Goal: Answer question/provide support

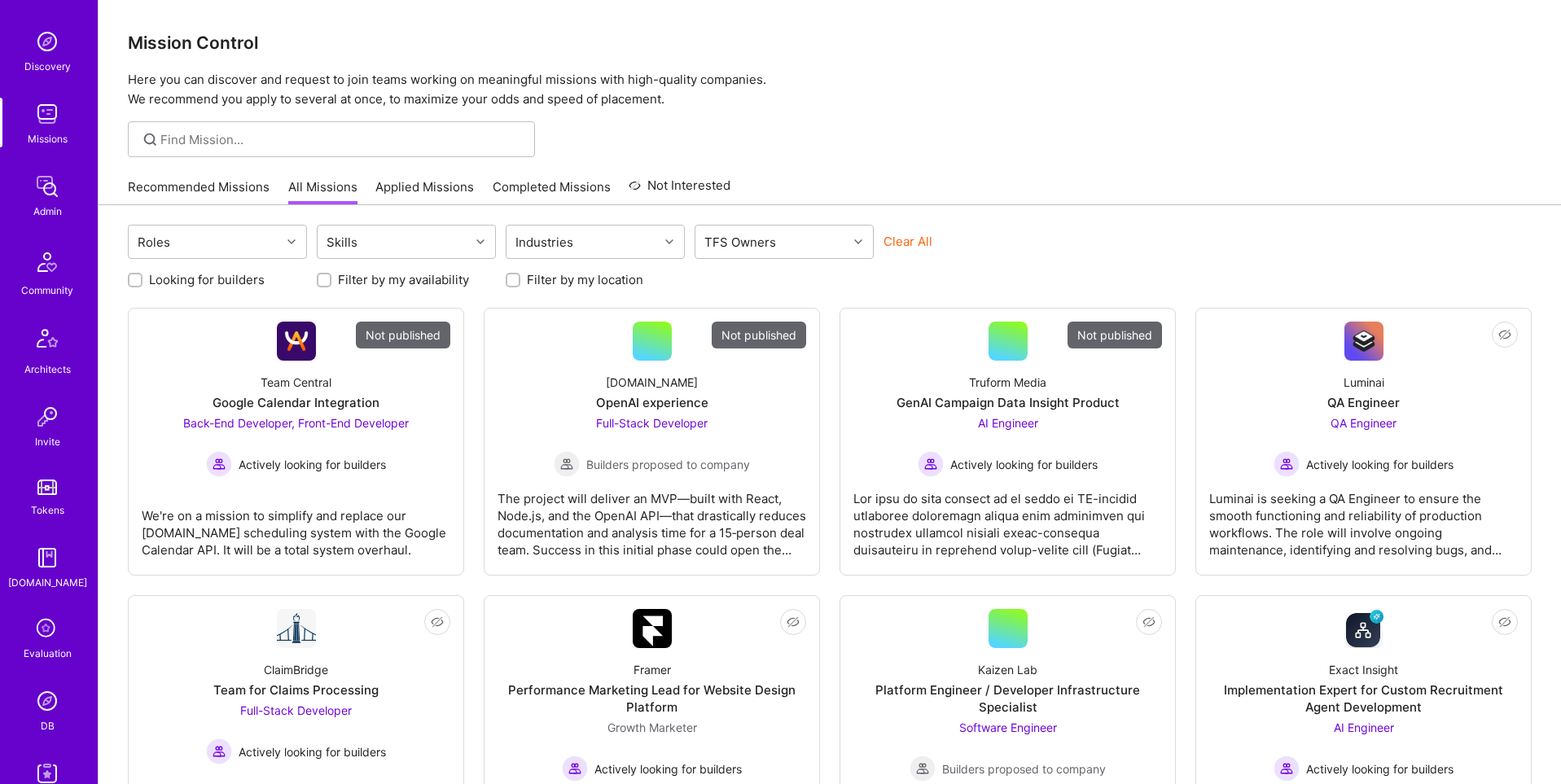
scroll to position [255, 0]
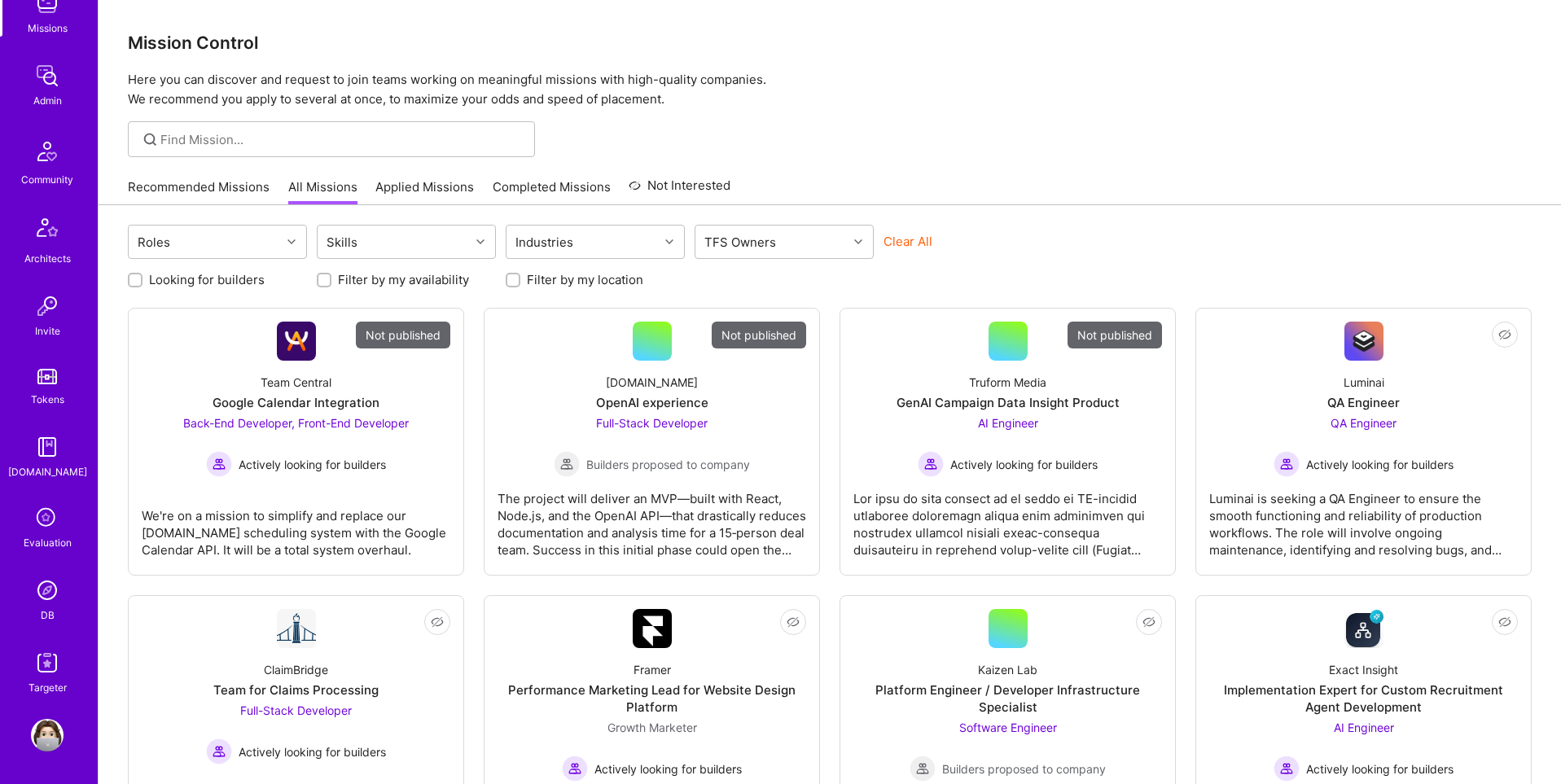
click at [47, 595] on img at bounding box center [47, 589] width 33 height 33
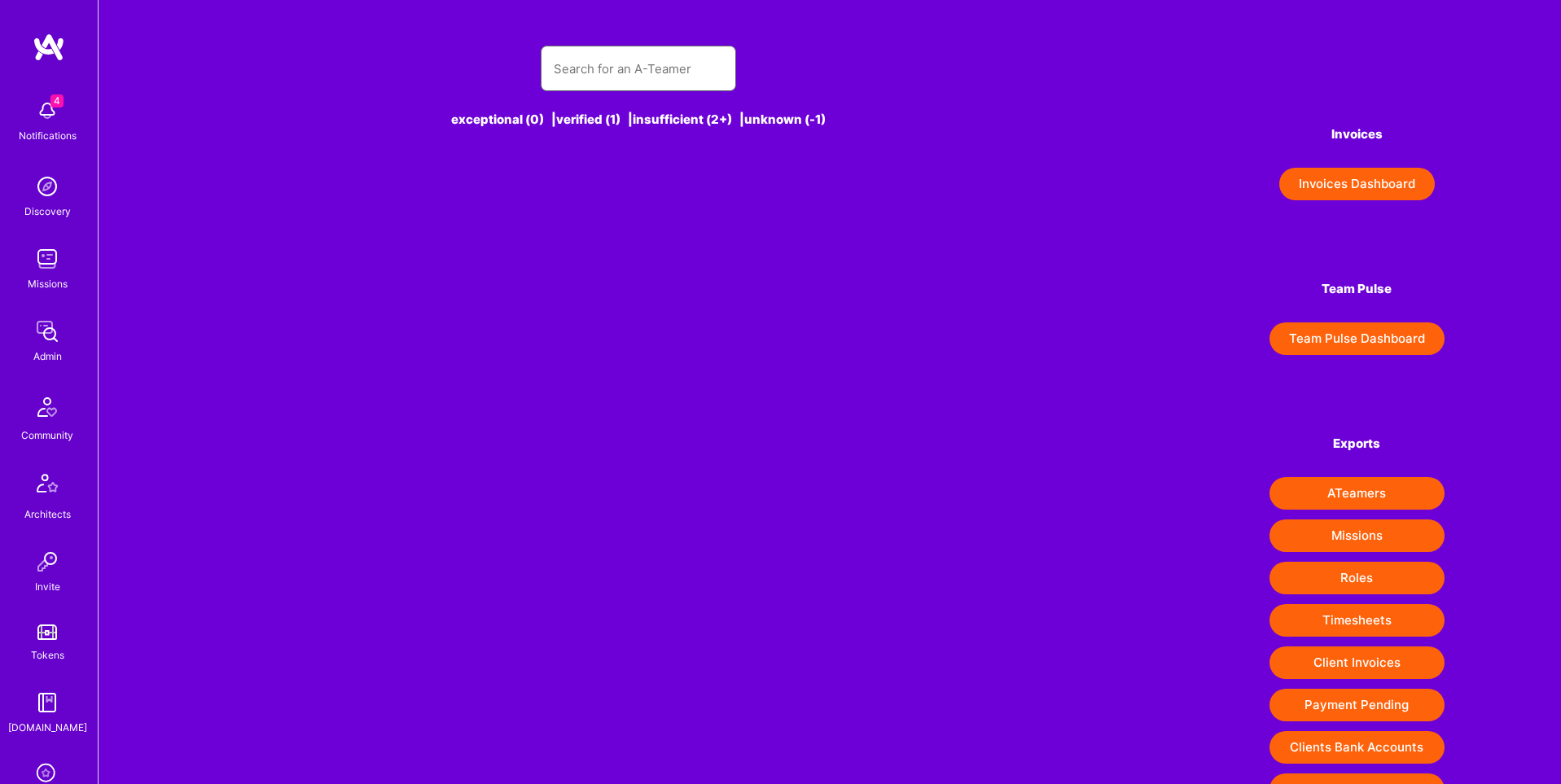
click at [694, 67] on input "text" at bounding box center [638, 68] width 169 height 41
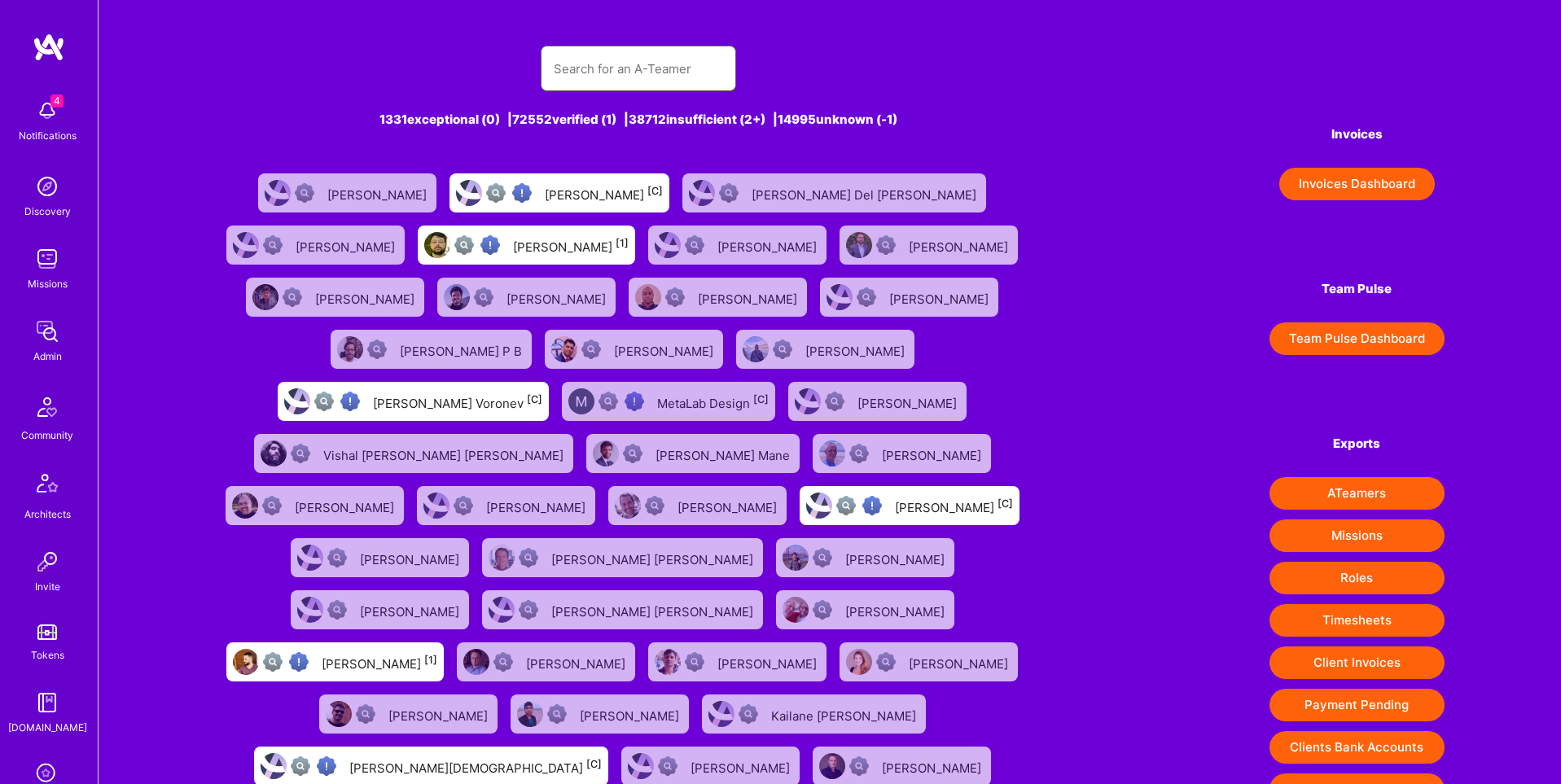
paste input "[EMAIL_ADDRESS][DOMAIN_NAME]"
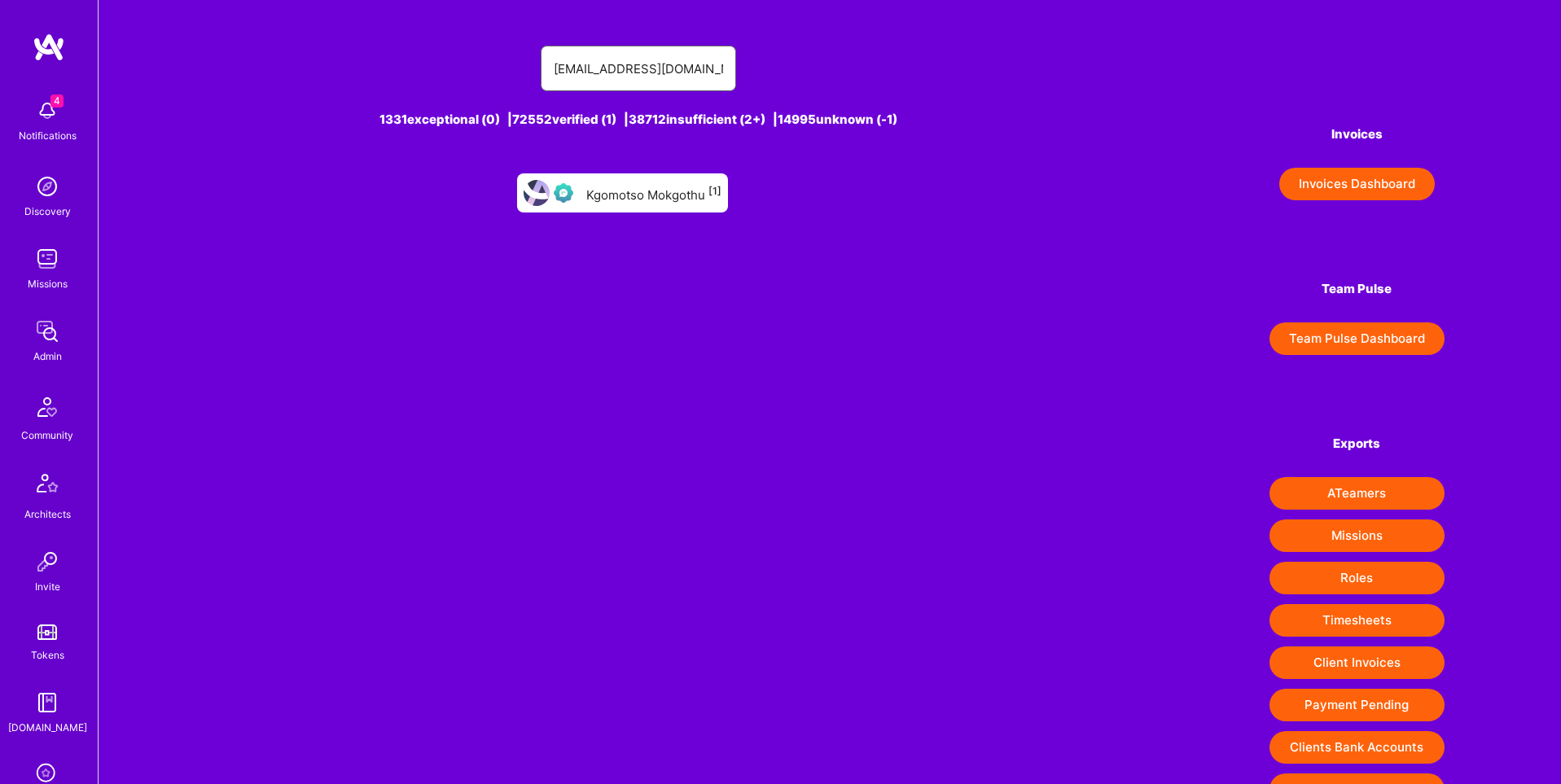
type input "[EMAIL_ADDRESS][DOMAIN_NAME]"
click at [594, 197] on div "Kgomotso Mokgothu [1]" at bounding box center [654, 192] width 135 height 21
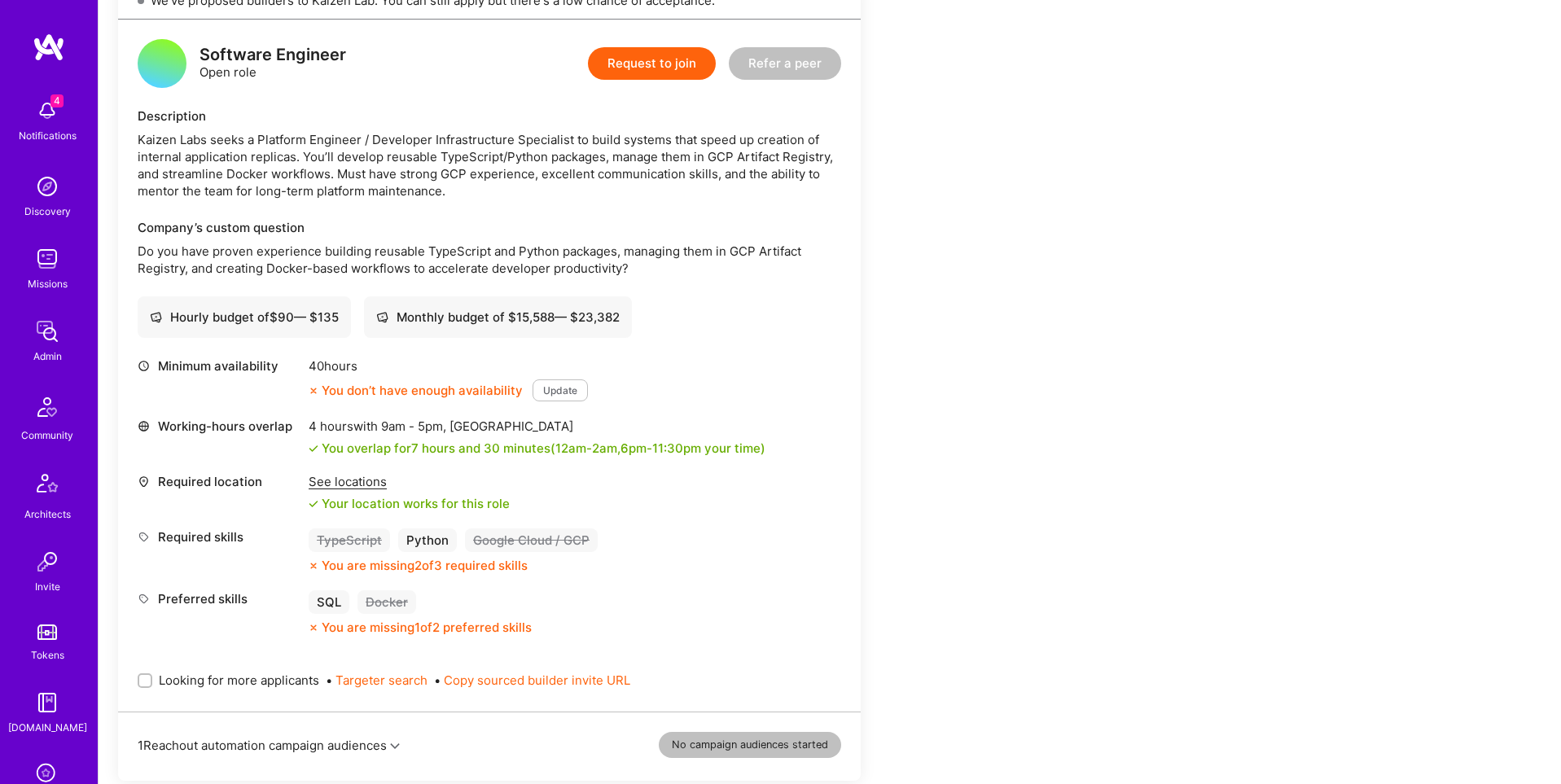
scroll to position [255, 0]
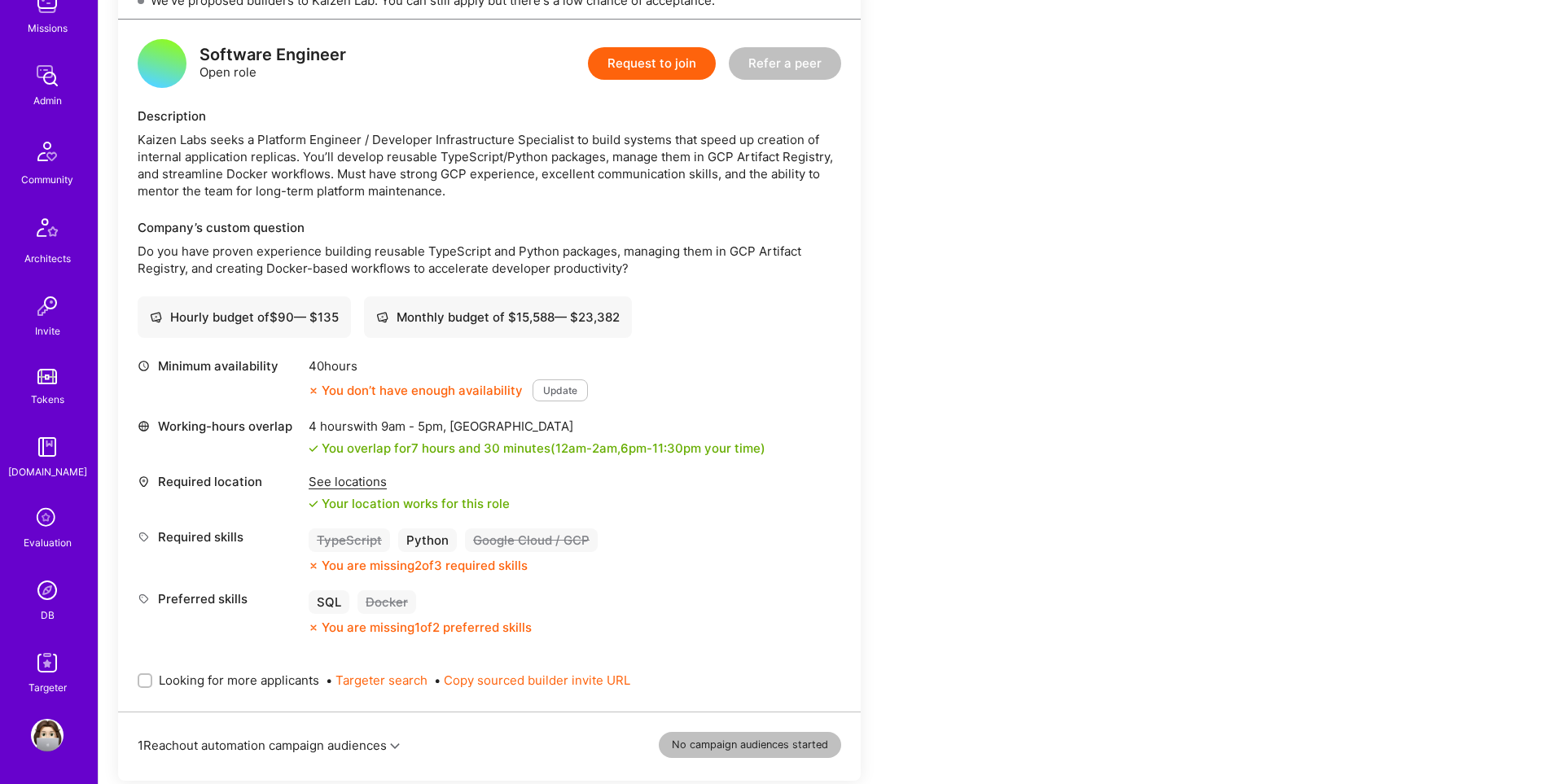
click at [45, 600] on img at bounding box center [47, 589] width 33 height 33
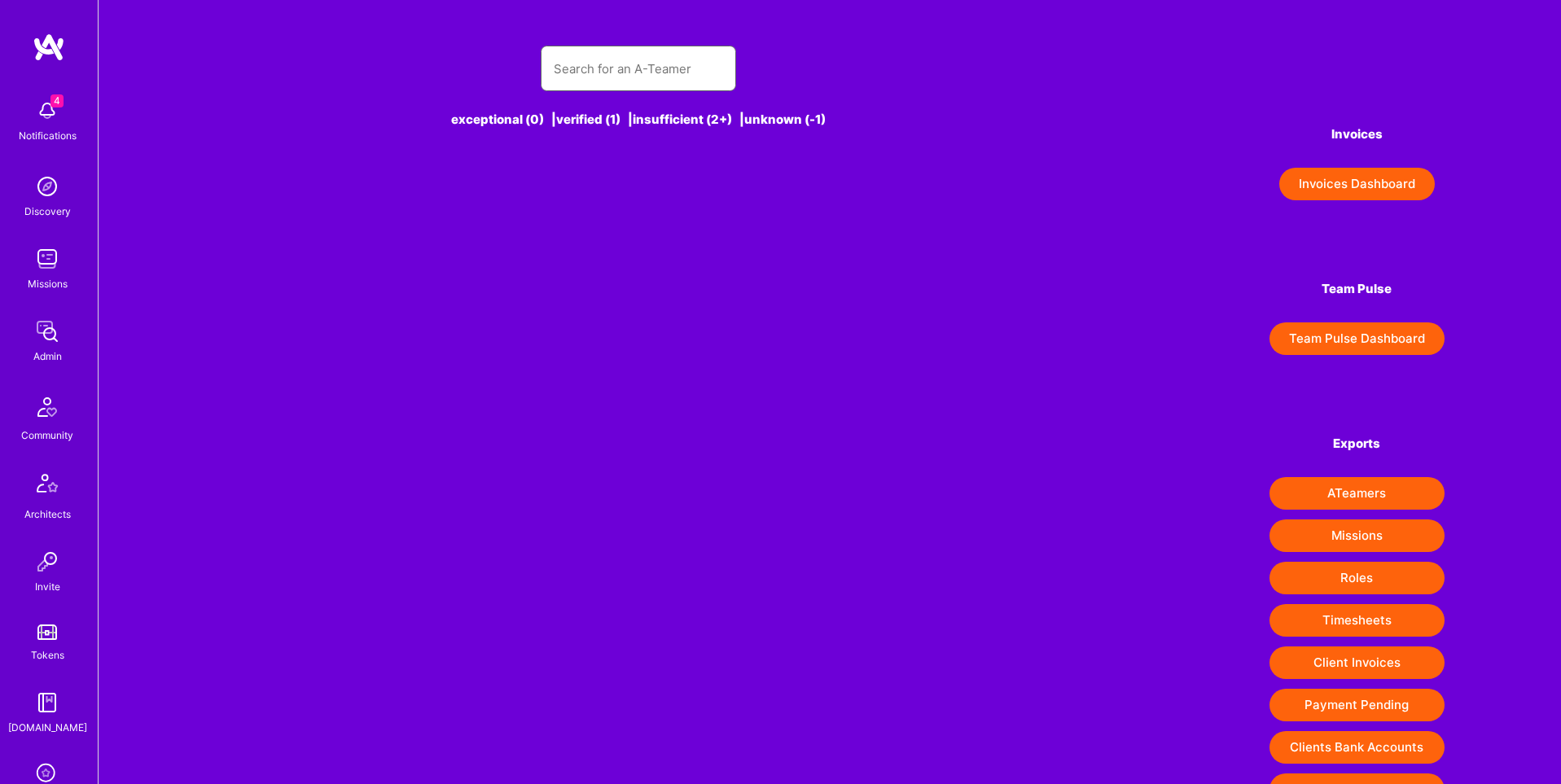
click at [617, 76] on input "text" at bounding box center [638, 68] width 169 height 41
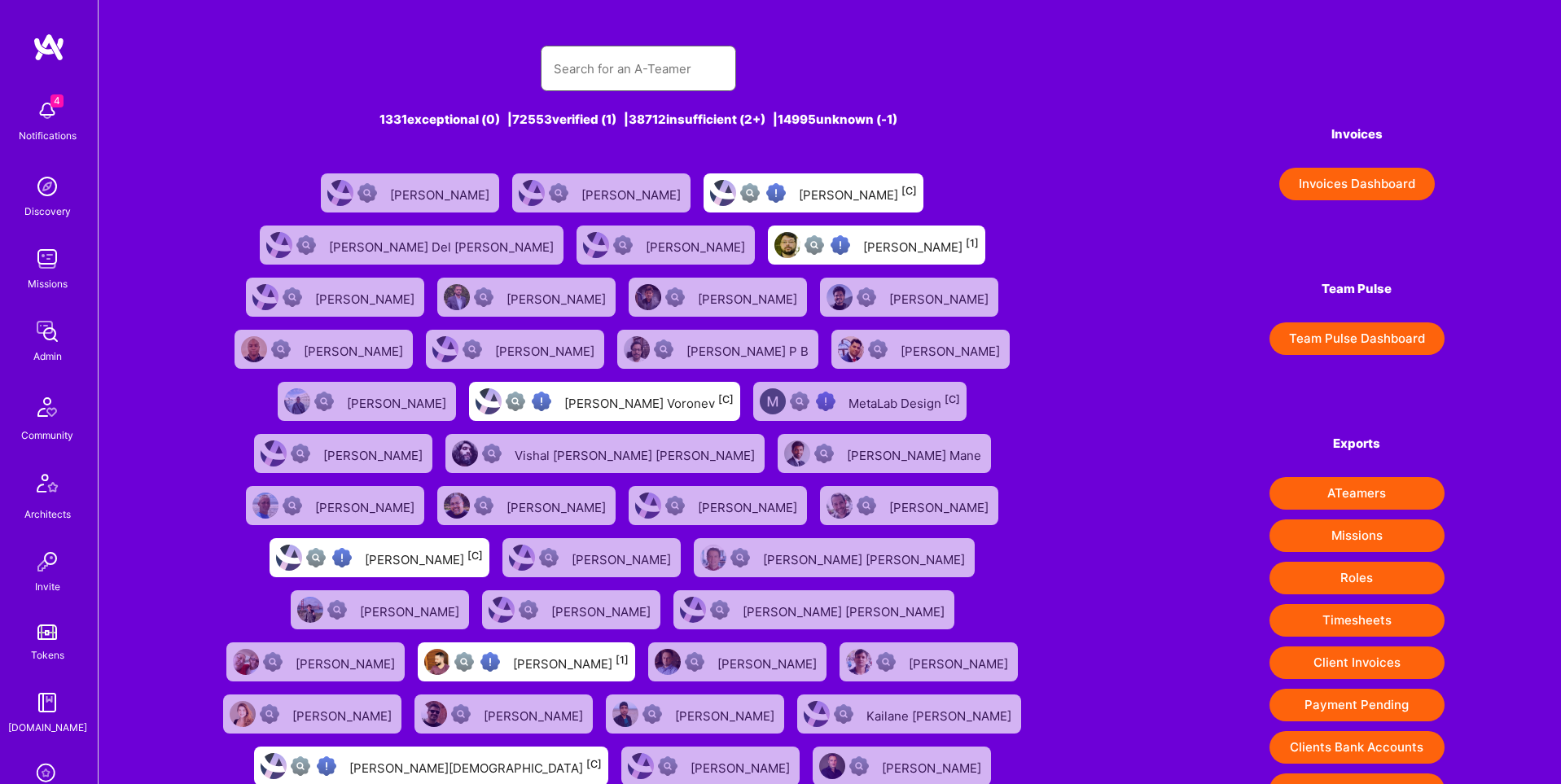
paste input "eluttner@gmail.com"
type input "eluttner@gmail.com"
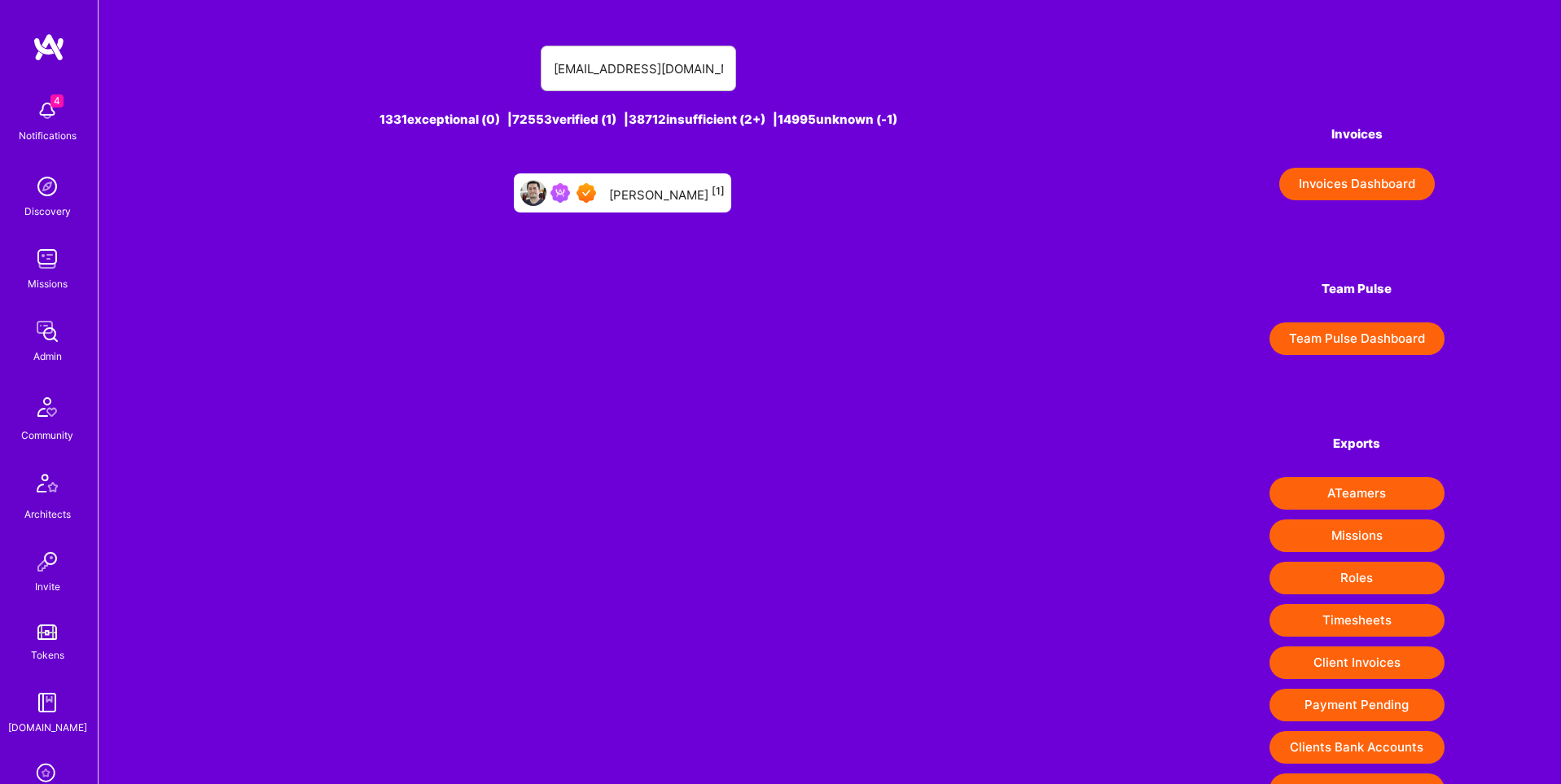
click at [619, 195] on div "Eduardo Luttner [1]" at bounding box center [666, 192] width 115 height 21
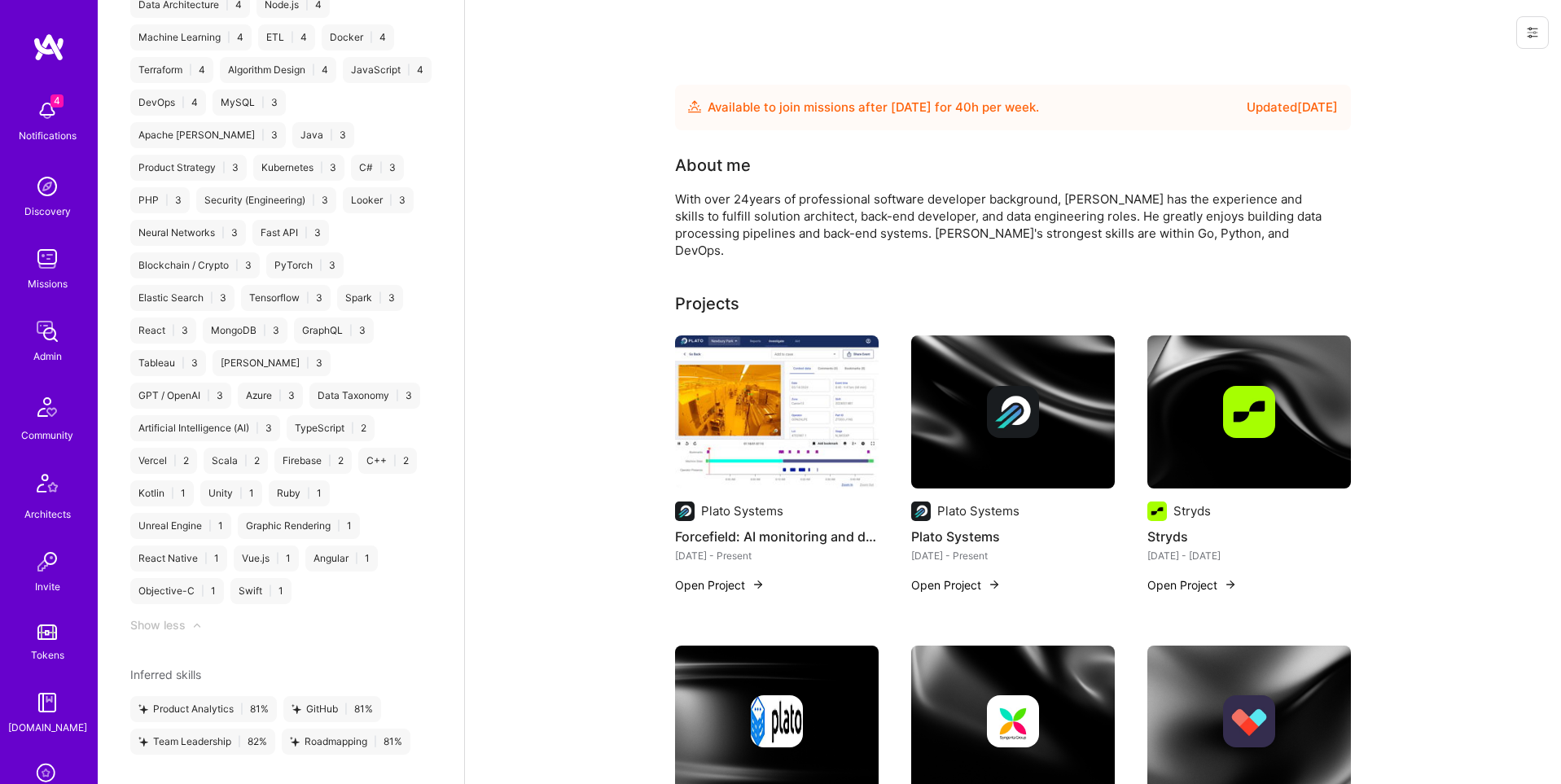
scroll to position [255, 0]
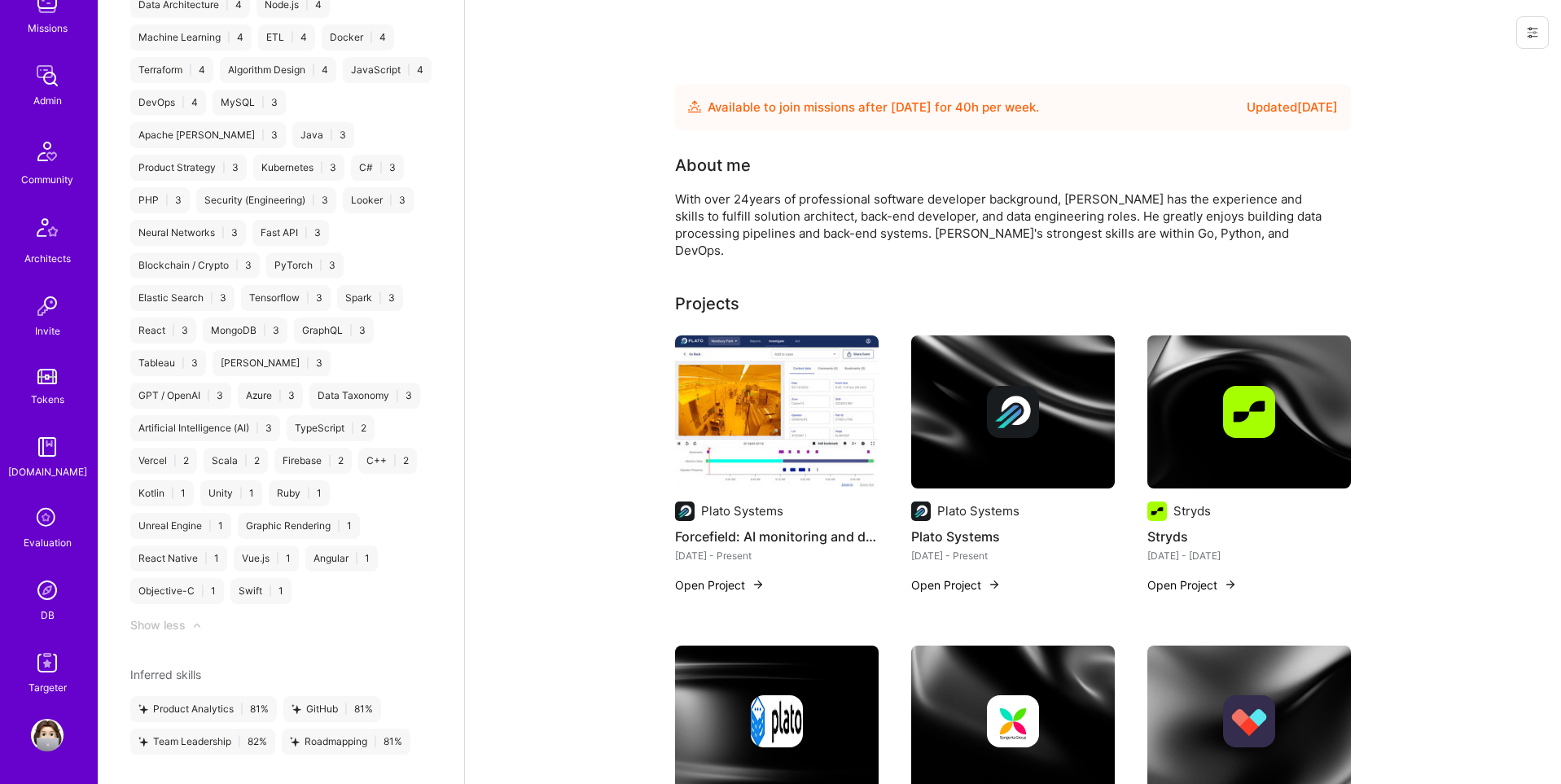
click at [40, 589] on img at bounding box center [47, 589] width 33 height 33
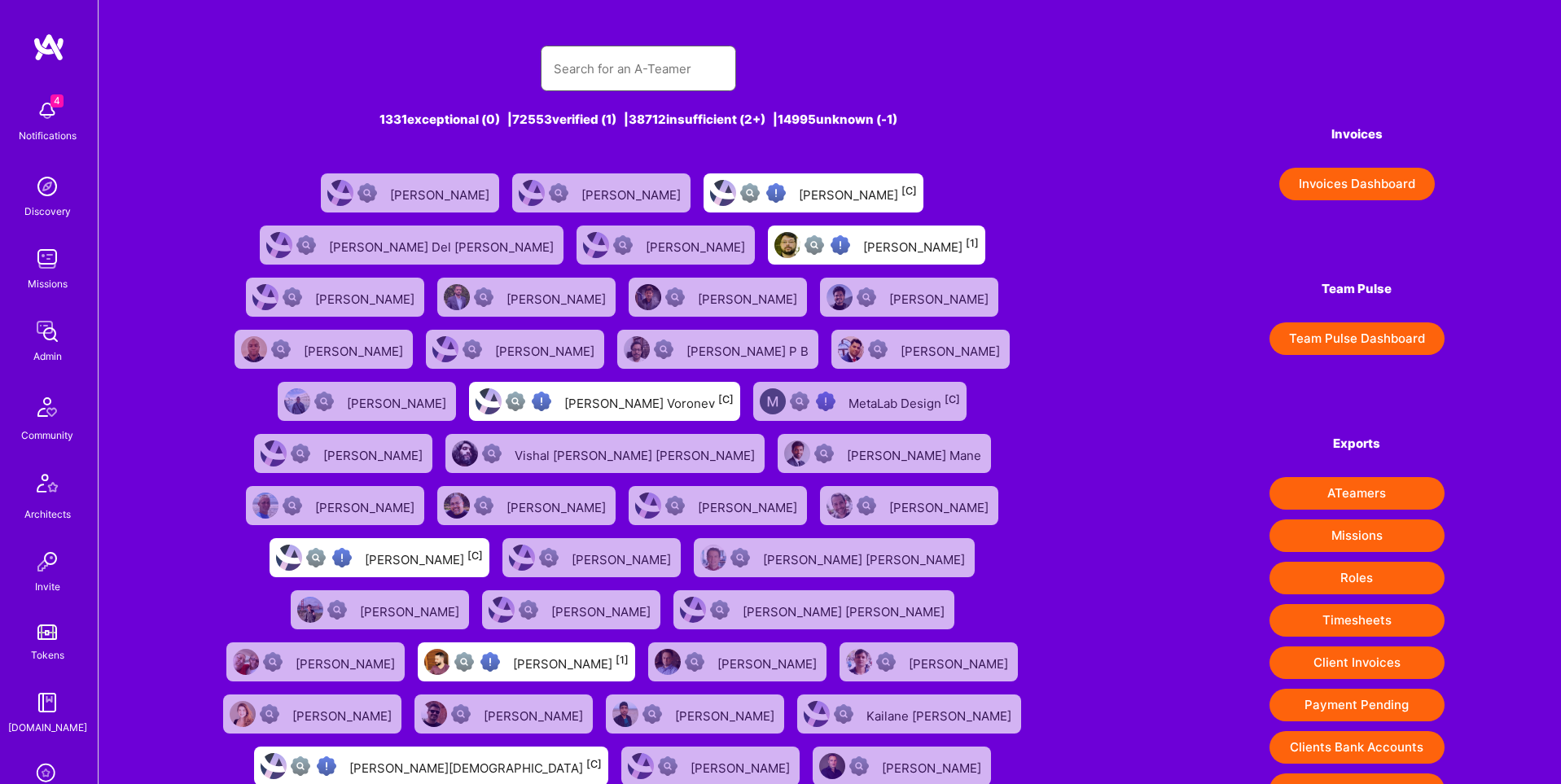
click at [642, 86] on input "text" at bounding box center [638, 68] width 169 height 41
paste input "andres.diaz.cortes82@gmail.com"
type input "andres.diaz.cortes82@gmail.com"
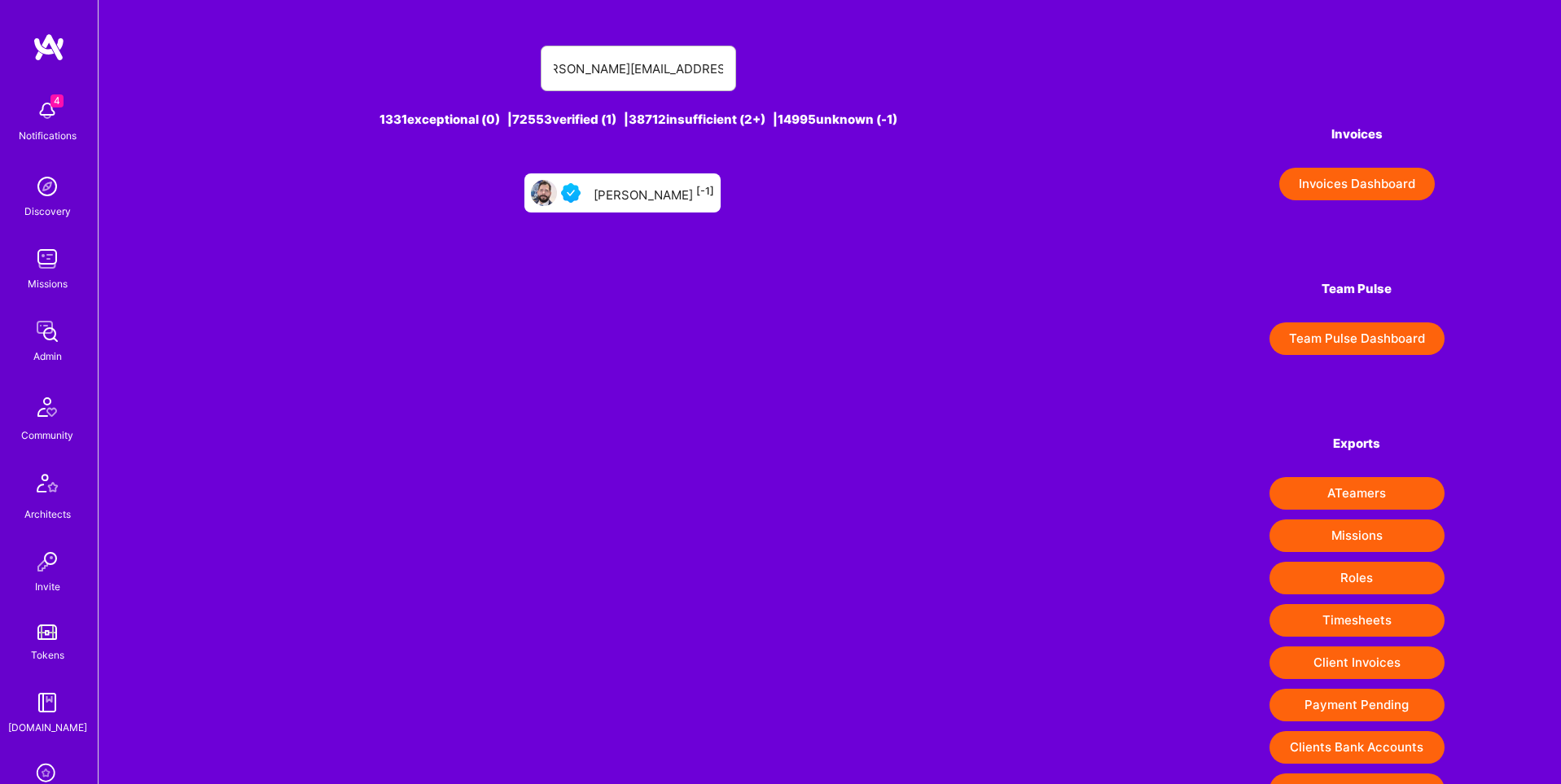
click at [682, 199] on div "Andres Diaz [-1]" at bounding box center [654, 192] width 120 height 21
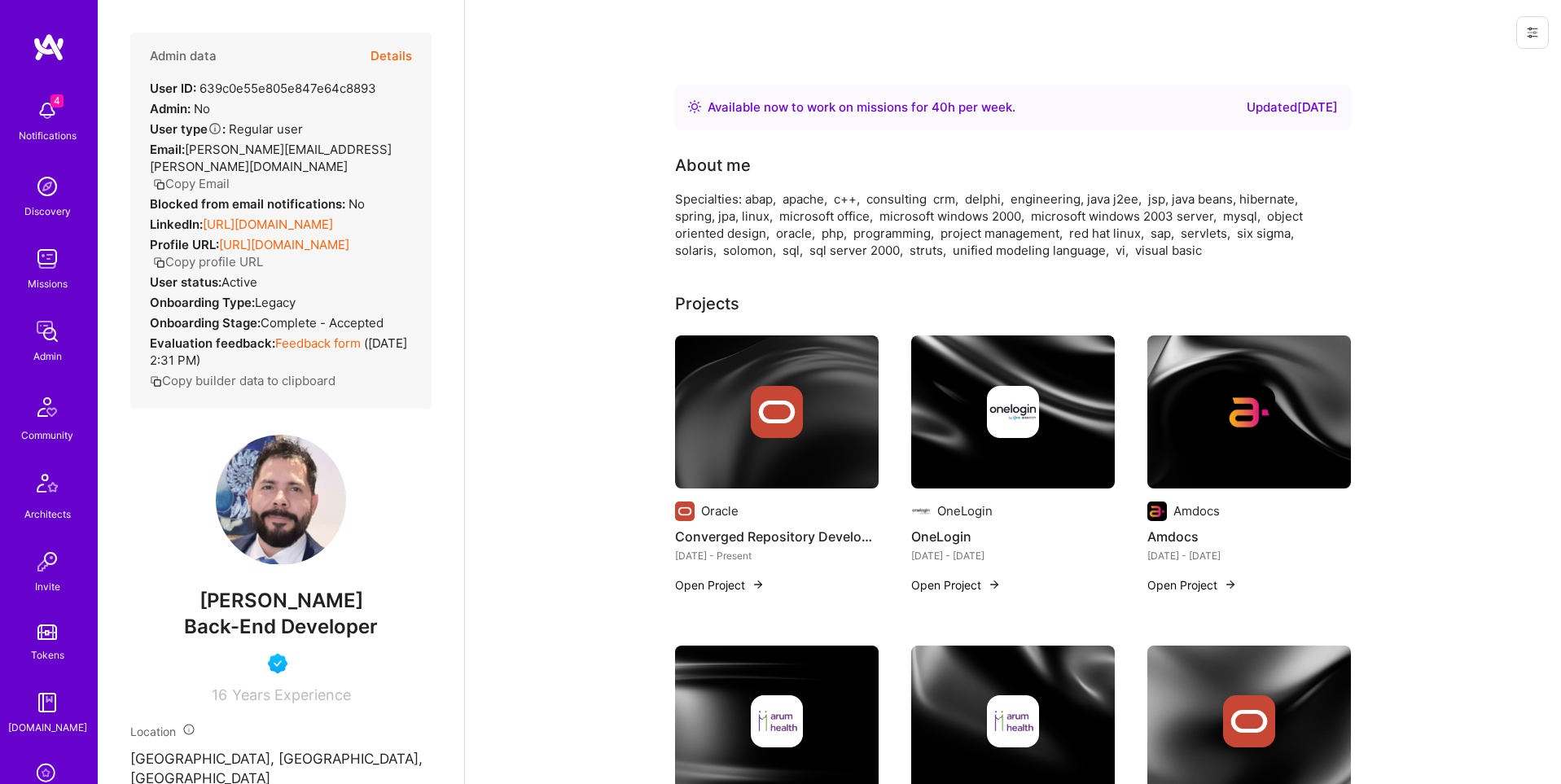
click at [48, 350] on div "Admin" at bounding box center [48, 356] width 29 height 17
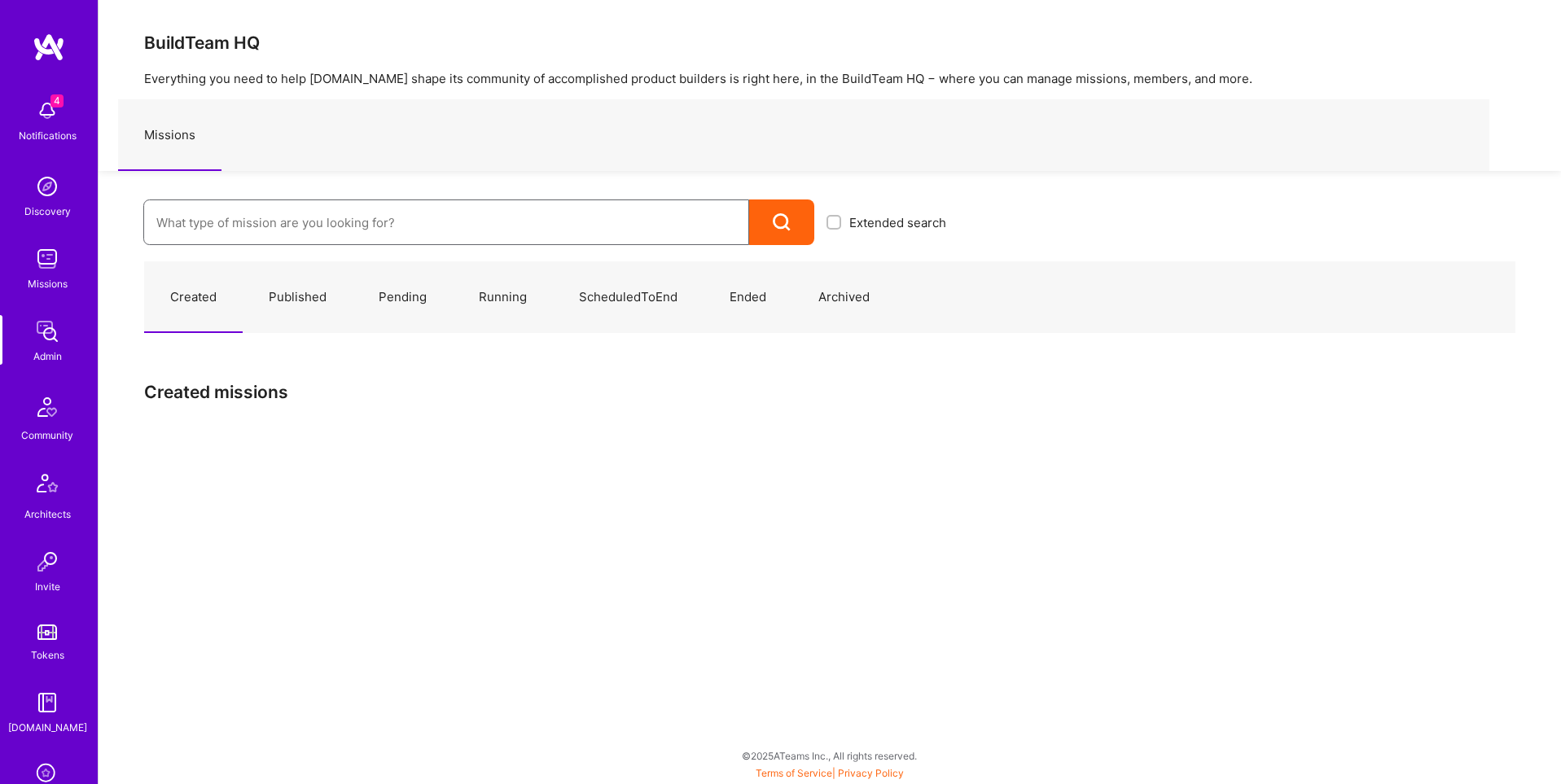
click at [330, 223] on input at bounding box center [446, 222] width 580 height 41
paste input "Zero-Emissions Logistics Company"
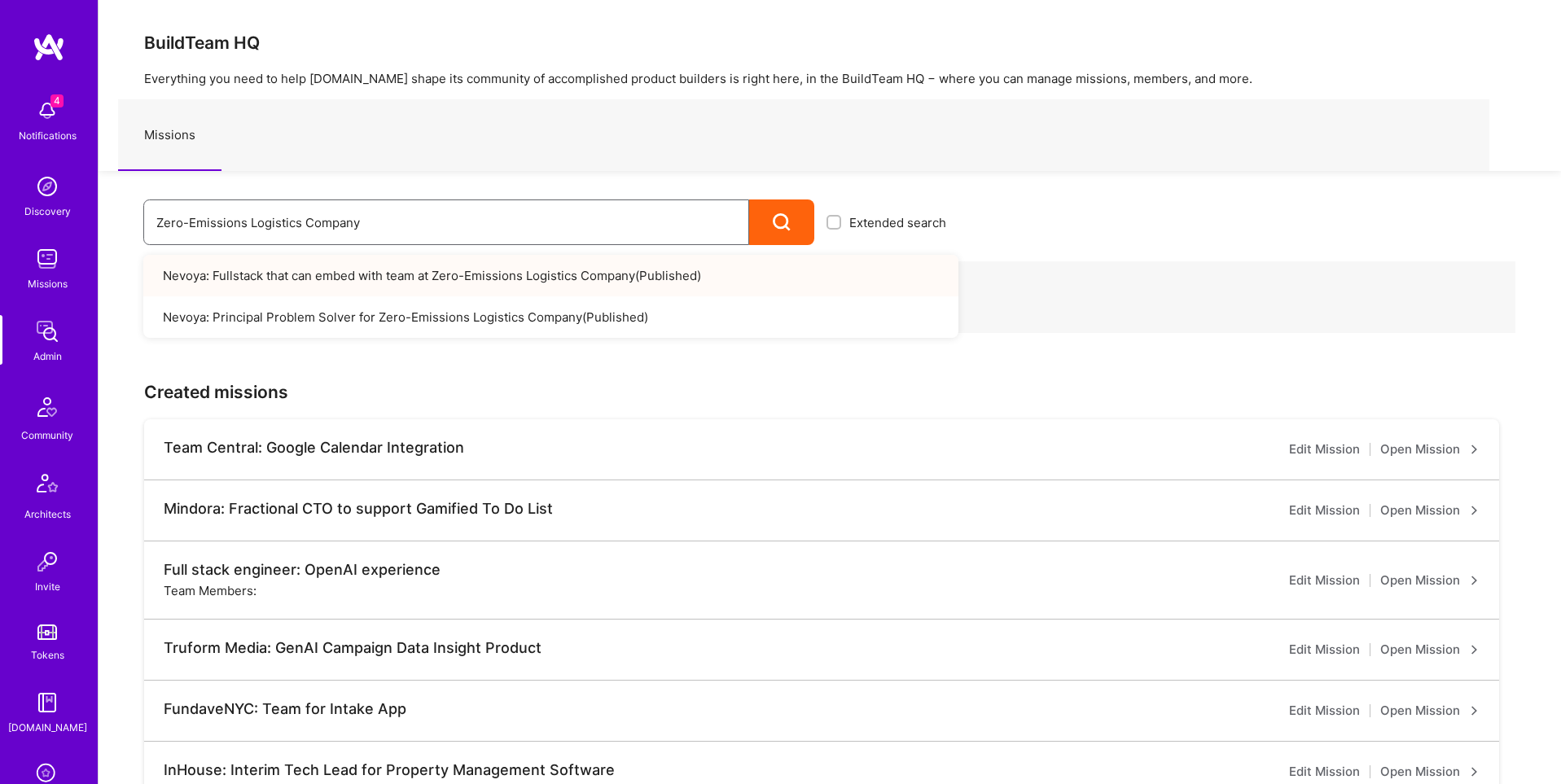
type input "Zero-Emissions Logistics Company"
